Goal: Find contact information: Find contact information

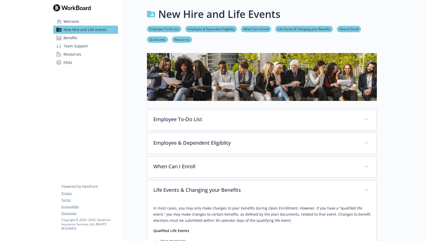
scroll to position [341, 0]
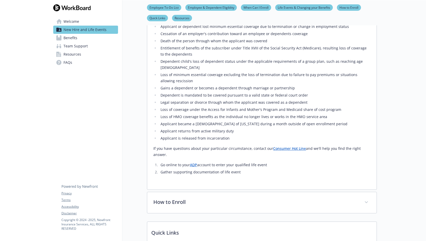
click at [397, 125] on div at bounding box center [401, 4] width 49 height 690
click at [290, 146] on link "Consumer Hot Line" at bounding box center [289, 148] width 33 height 5
